Goal: Task Accomplishment & Management: Manage account settings

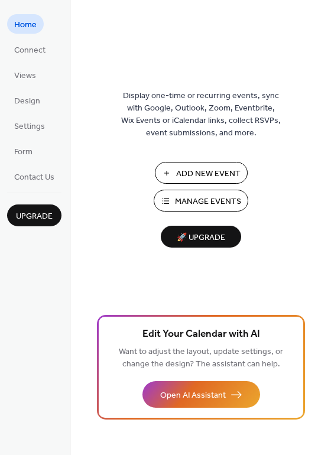
click at [215, 204] on span "Manage Events" at bounding box center [208, 201] width 66 height 12
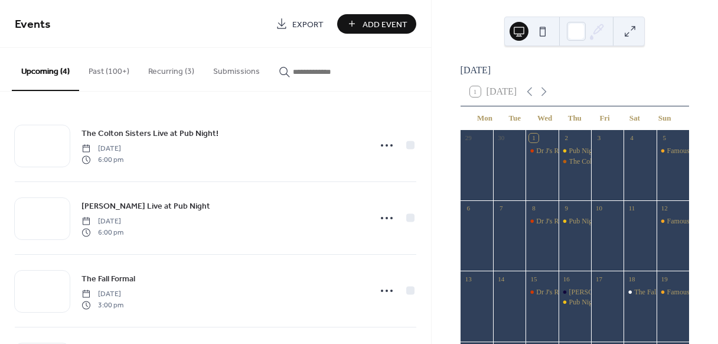
click at [100, 70] on button "Past (100+)" at bounding box center [109, 69] width 60 height 42
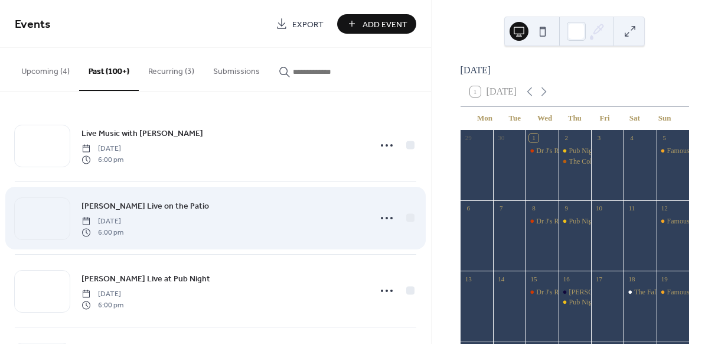
scroll to position [281, 0]
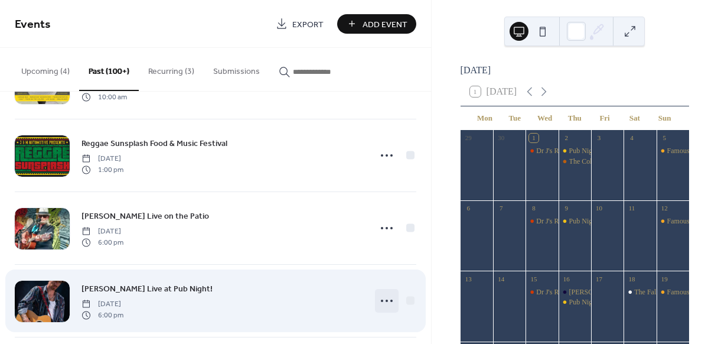
click at [382, 301] on icon at bounding box center [386, 300] width 19 height 19
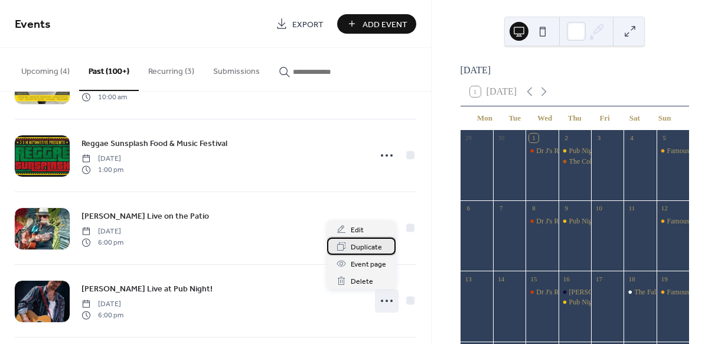
click at [360, 249] on span "Duplicate" at bounding box center [366, 247] width 31 height 12
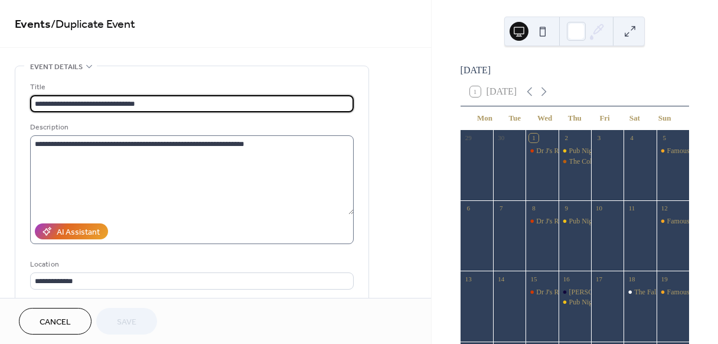
scroll to position [268, 0]
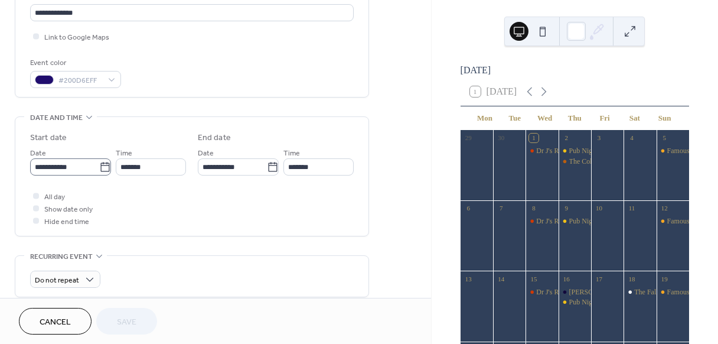
click at [105, 165] on icon at bounding box center [104, 166] width 9 height 9
click at [99, 165] on input "**********" at bounding box center [64, 166] width 69 height 17
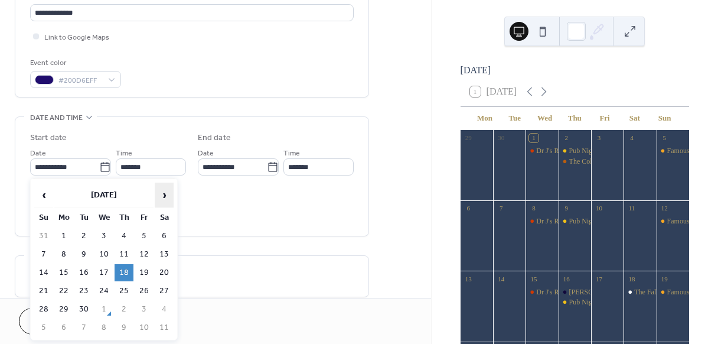
click at [164, 193] on span "›" at bounding box center [164, 195] width 18 height 24
click at [124, 253] on td "9" at bounding box center [124, 254] width 19 height 17
type input "**********"
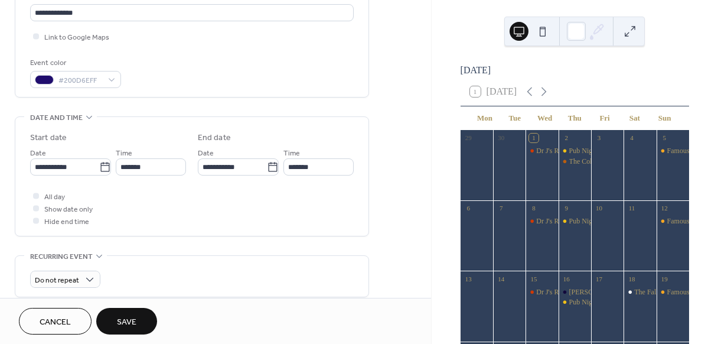
click at [126, 323] on span "Save" at bounding box center [126, 322] width 19 height 12
